Goal: Information Seeking & Learning: Learn about a topic

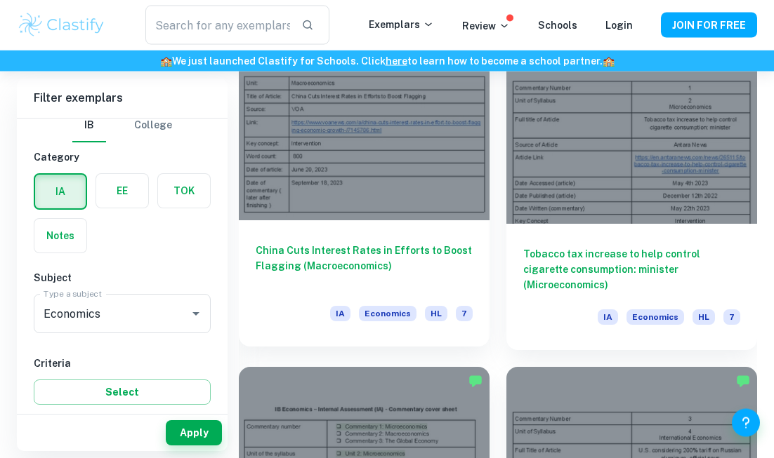
scroll to position [2094, 0]
click at [422, 182] on div at bounding box center [364, 126] width 251 height 188
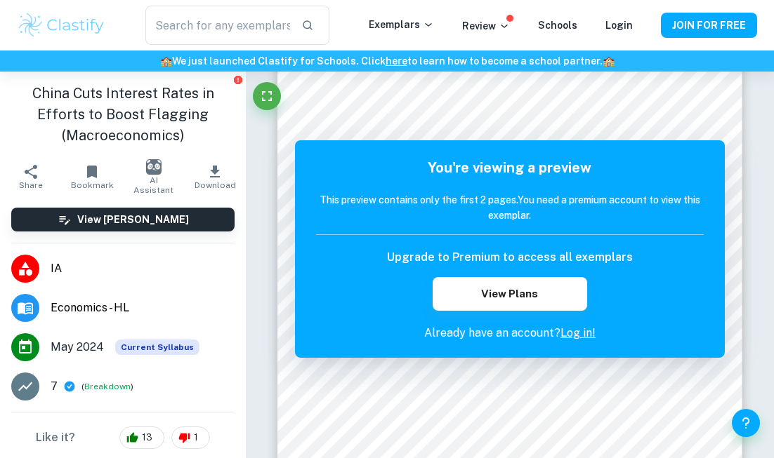
scroll to position [47, 0]
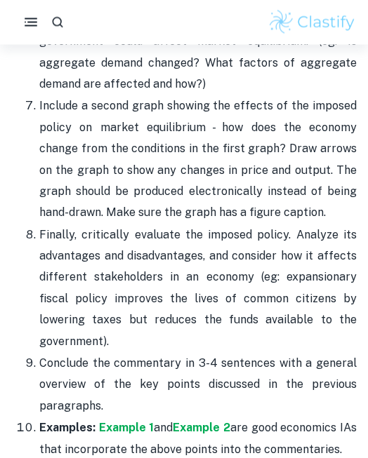
scroll to position [2141, 0]
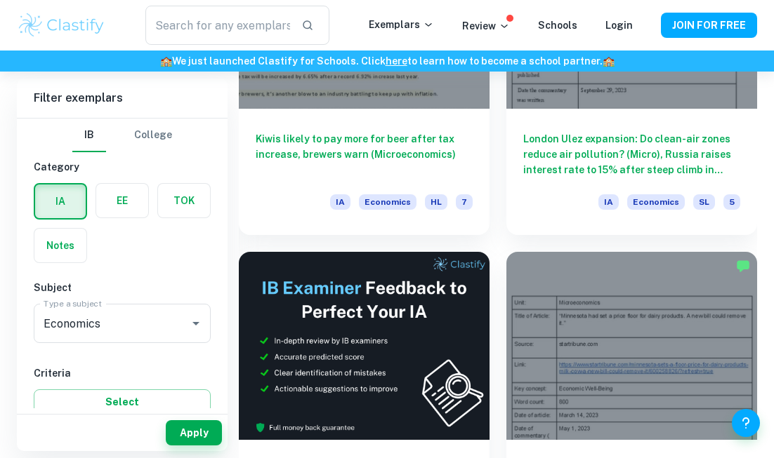
scroll to position [607, 0]
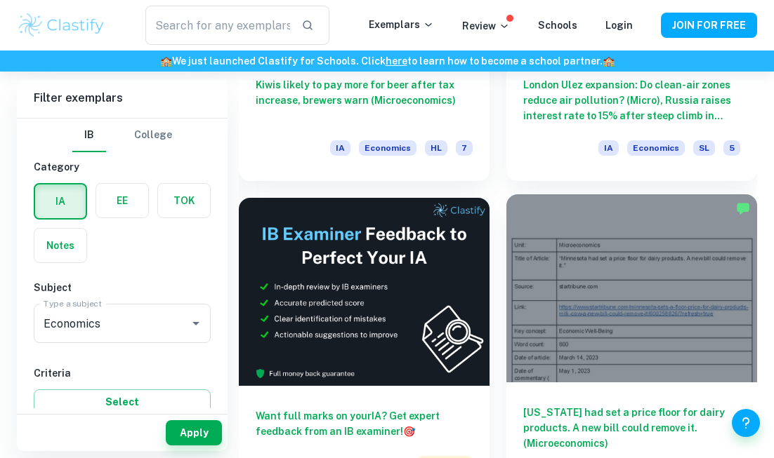
click at [645, 263] on div at bounding box center [631, 288] width 251 height 188
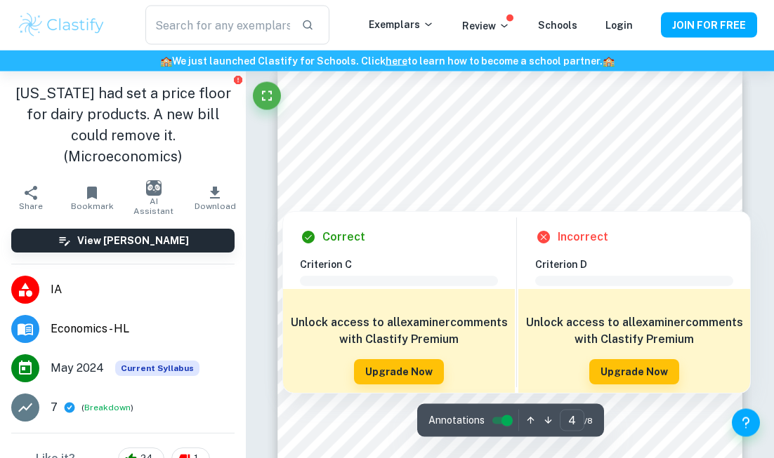
scroll to position [1991, 0]
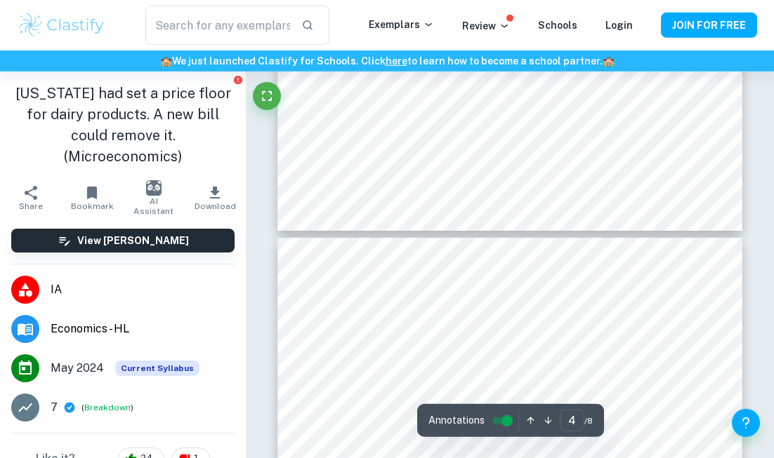
type input "3"
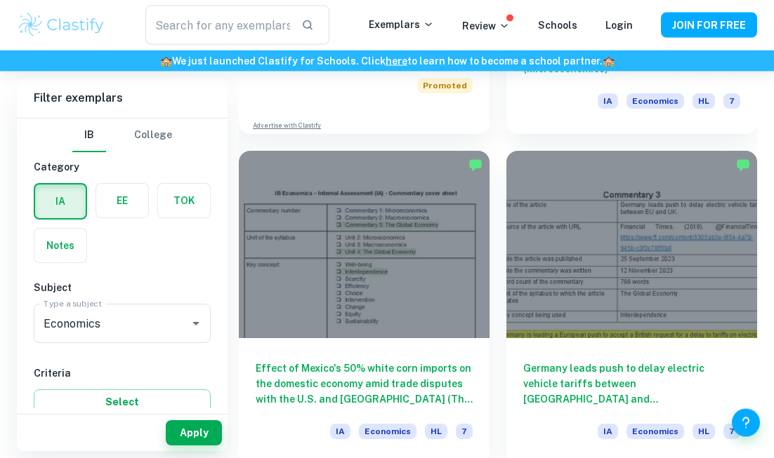
scroll to position [985, 0]
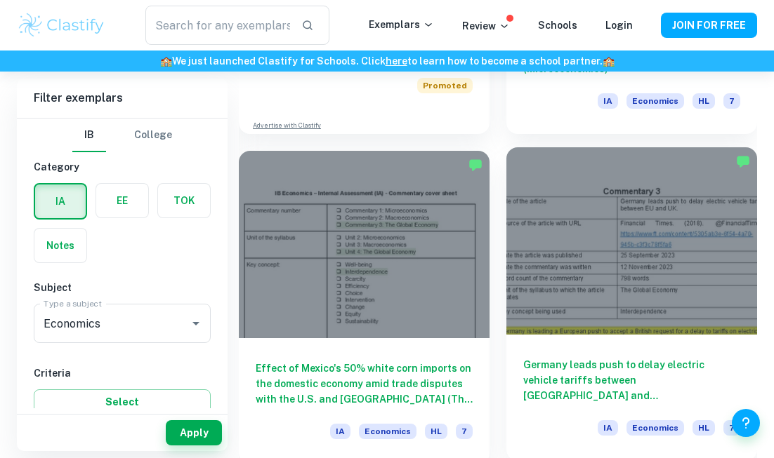
click at [698, 256] on div at bounding box center [631, 241] width 251 height 188
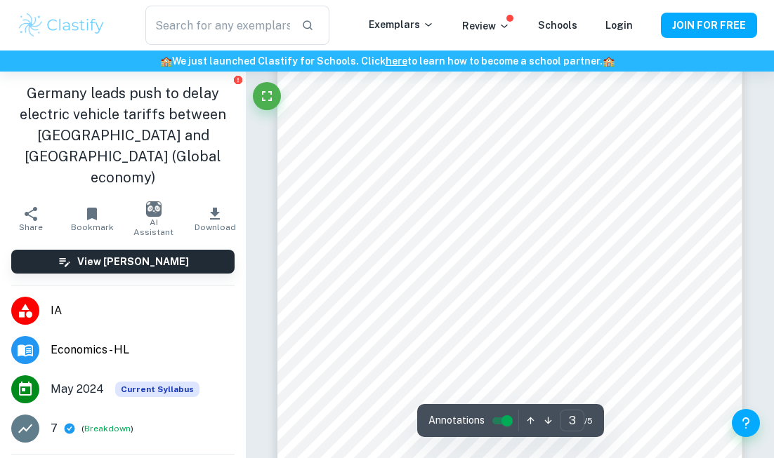
scroll to position [1580, 0]
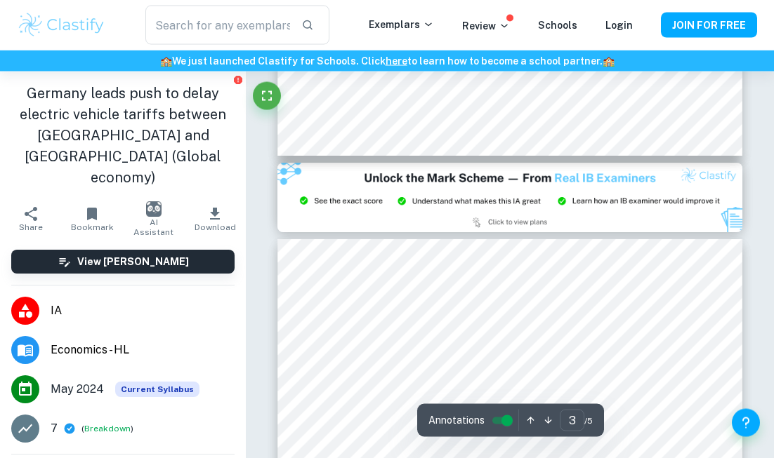
type input "2"
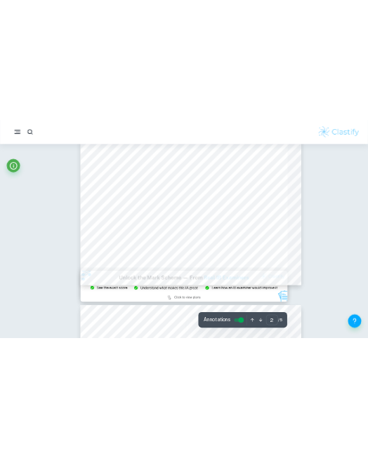
scroll to position [923, 15]
